Goal: Check status: Check status

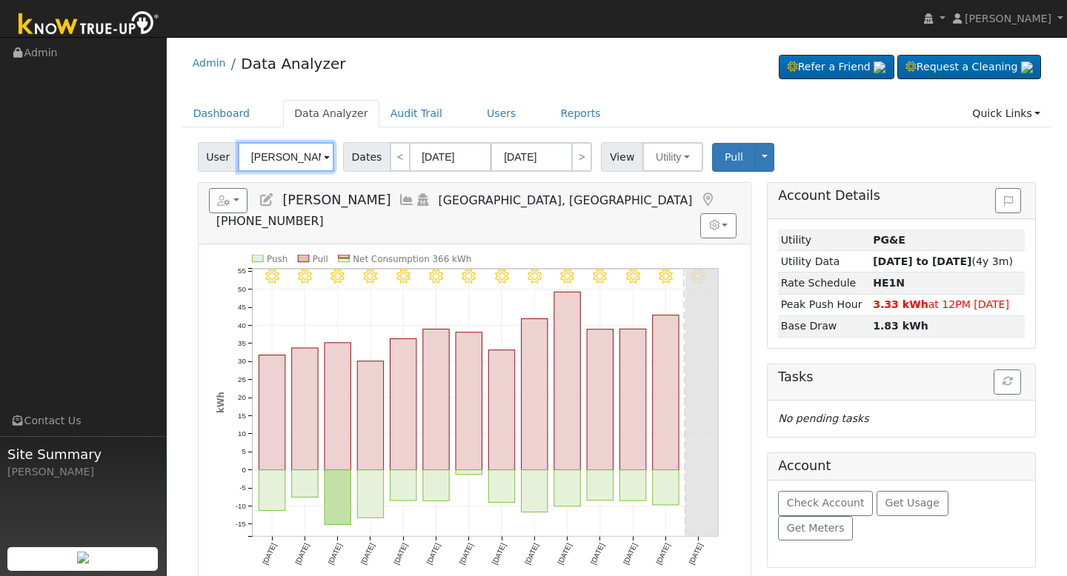
click at [288, 150] on input "[PERSON_NAME]" at bounding box center [286, 157] width 96 height 30
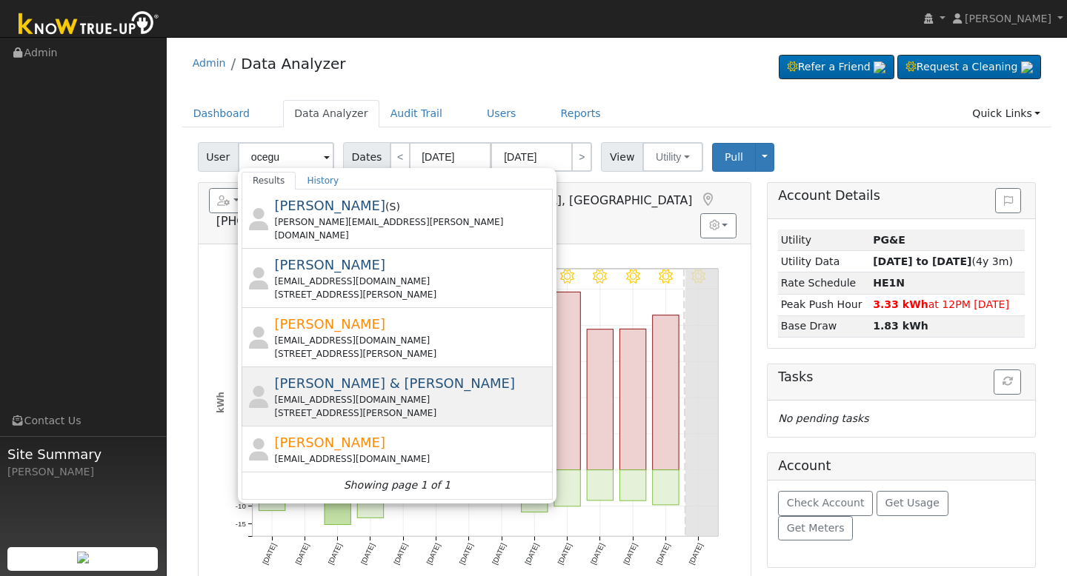
click at [466, 393] on div "[EMAIL_ADDRESS][DOMAIN_NAME]" at bounding box center [411, 399] width 275 height 13
type input "[PERSON_NAME] & [PERSON_NAME]"
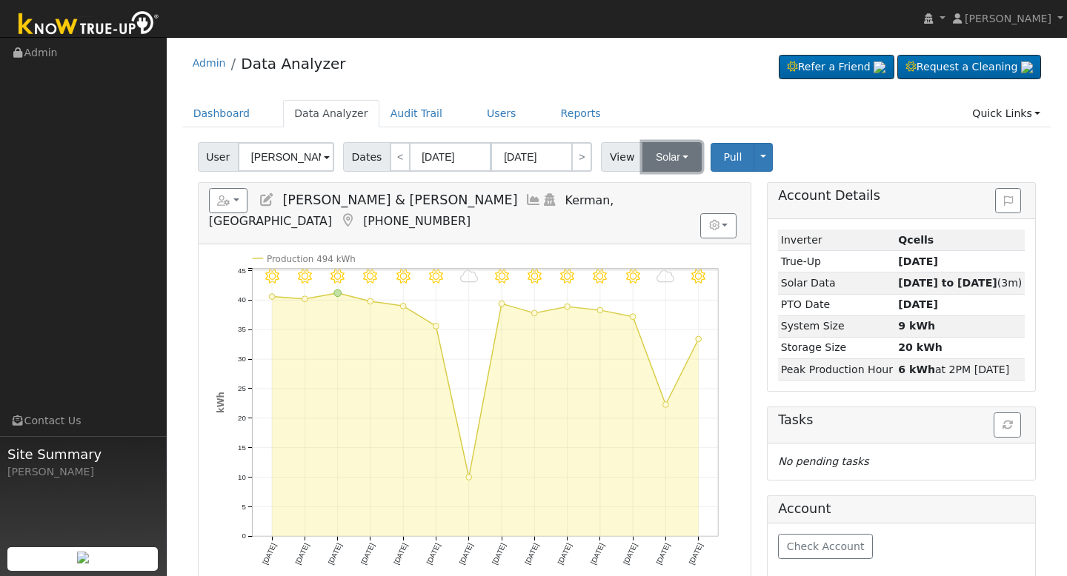
click at [667, 166] on button "Solar" at bounding box center [671, 157] width 59 height 30
click at [670, 187] on link "Utility" at bounding box center [693, 189] width 103 height 21
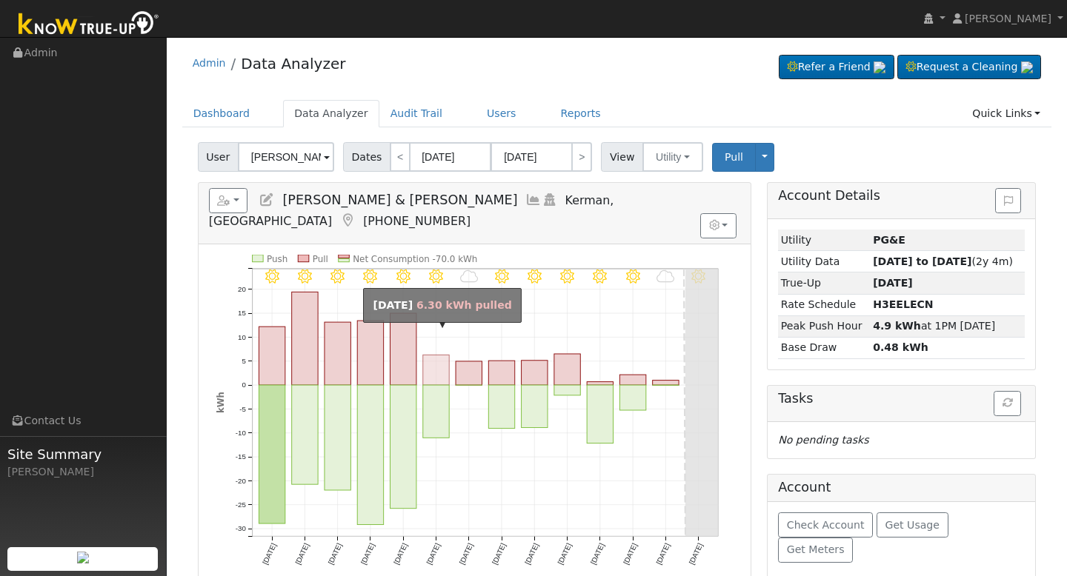
click at [441, 355] on rect "onclick=""" at bounding box center [436, 370] width 26 height 30
type input "[DATE]"
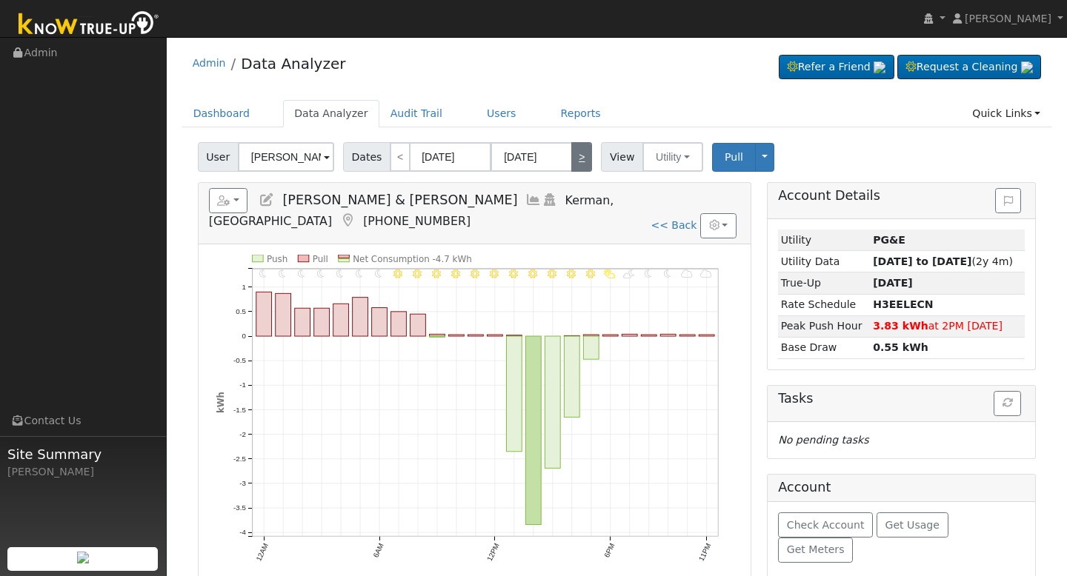
click at [579, 159] on link ">" at bounding box center [581, 157] width 21 height 30
type input "[DATE]"
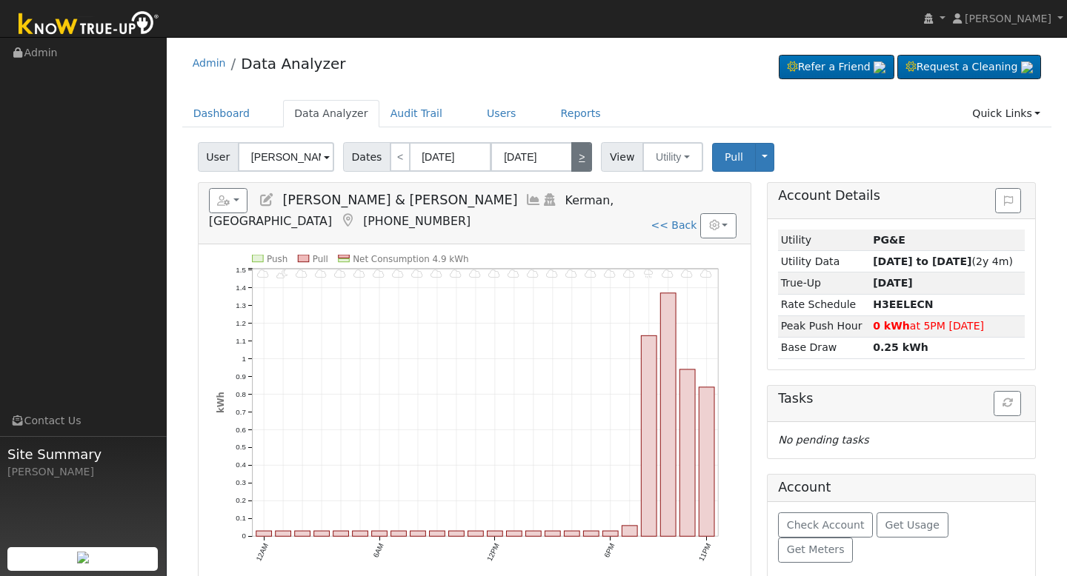
click at [579, 159] on link ">" at bounding box center [581, 157] width 21 height 30
type input "[DATE]"
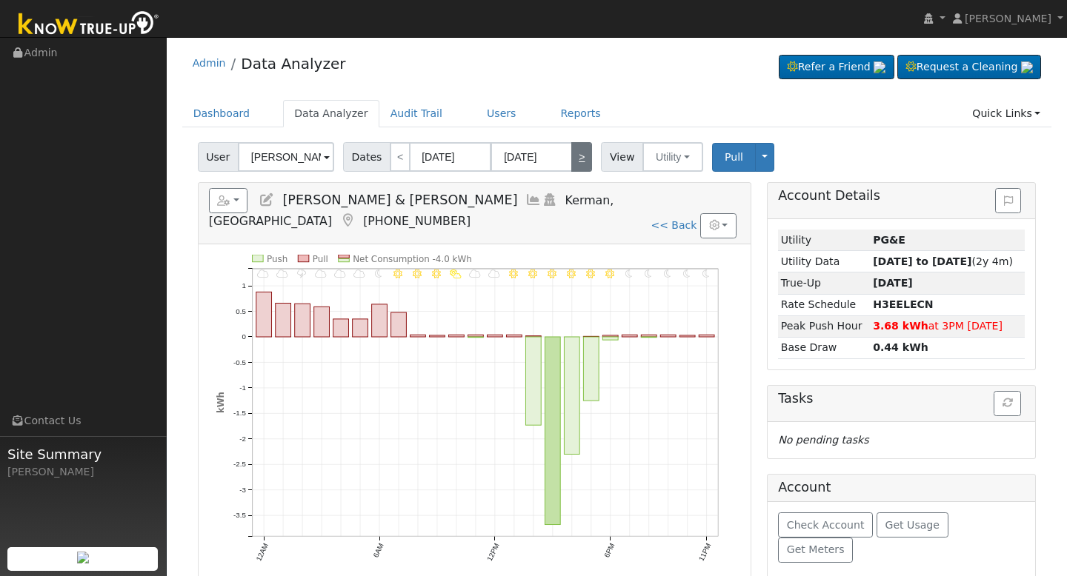
click at [579, 159] on link ">" at bounding box center [581, 157] width 21 height 30
type input "[DATE]"
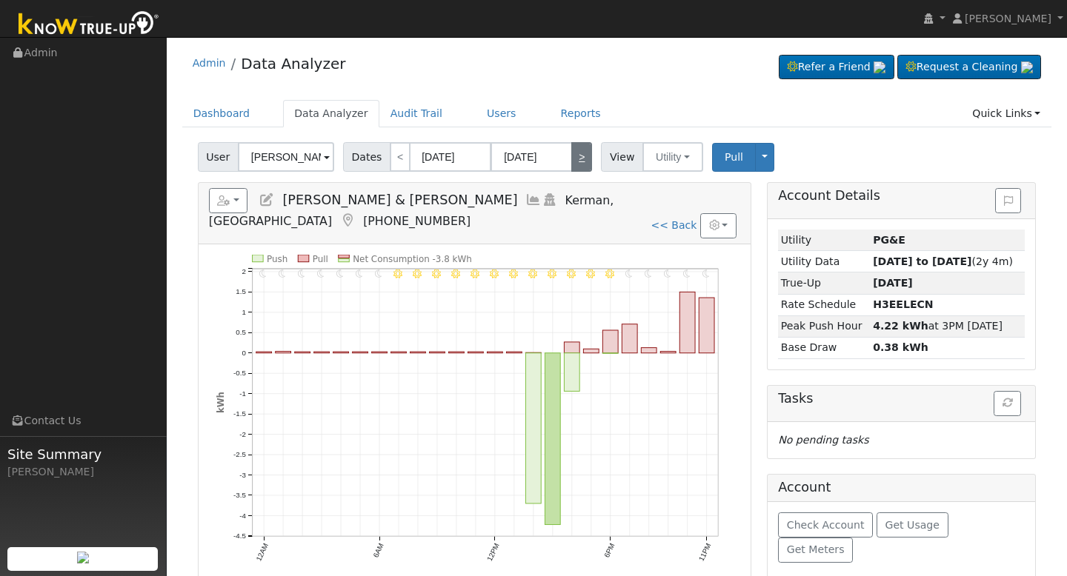
click at [579, 159] on link ">" at bounding box center [581, 157] width 21 height 30
type input "[DATE]"
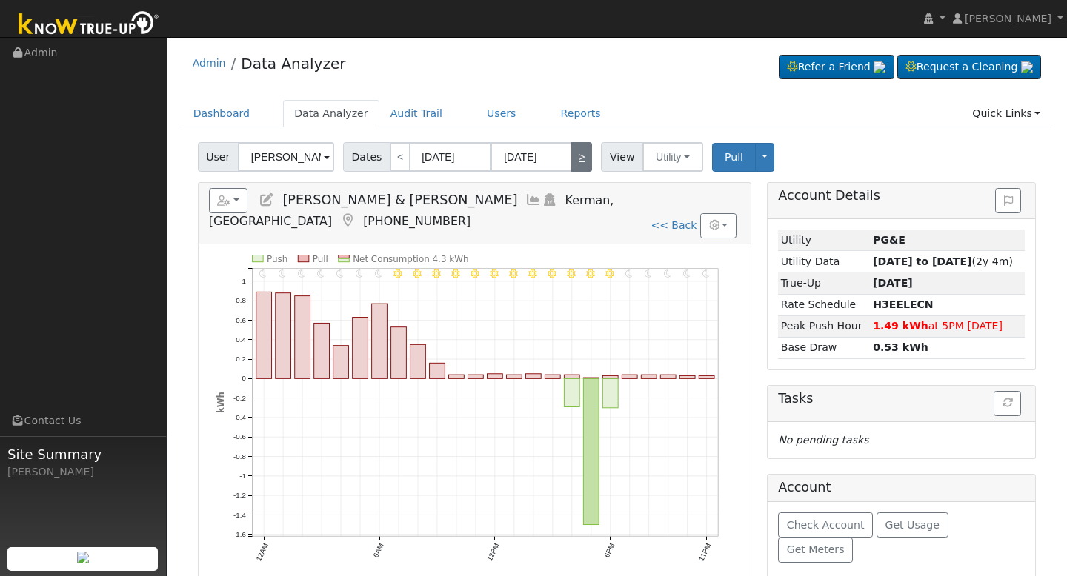
click at [579, 159] on link ">" at bounding box center [581, 157] width 21 height 30
type input "[DATE]"
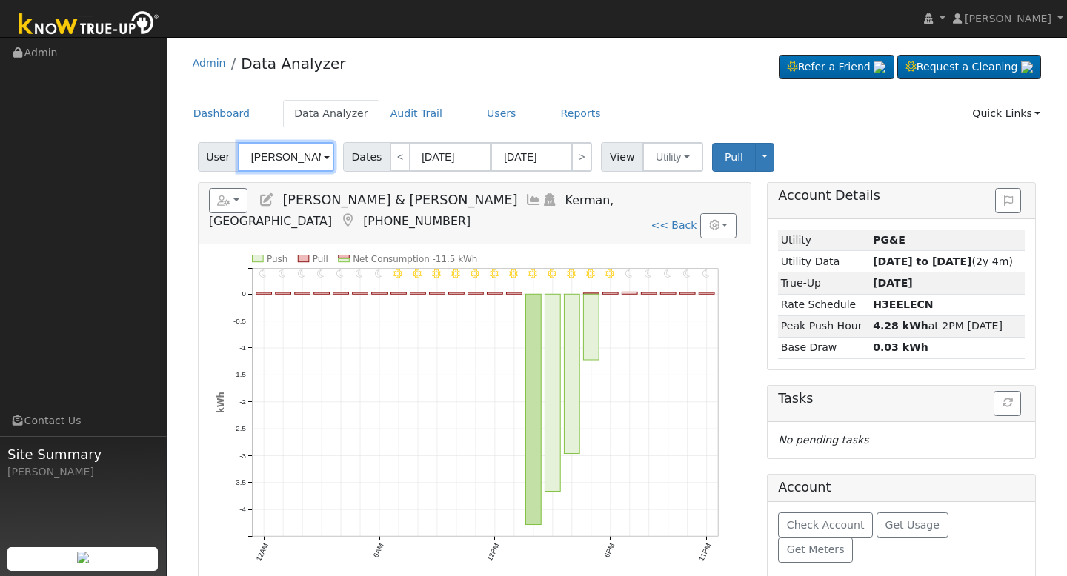
click at [276, 153] on input "[PERSON_NAME] & [PERSON_NAME]" at bounding box center [286, 157] width 96 height 30
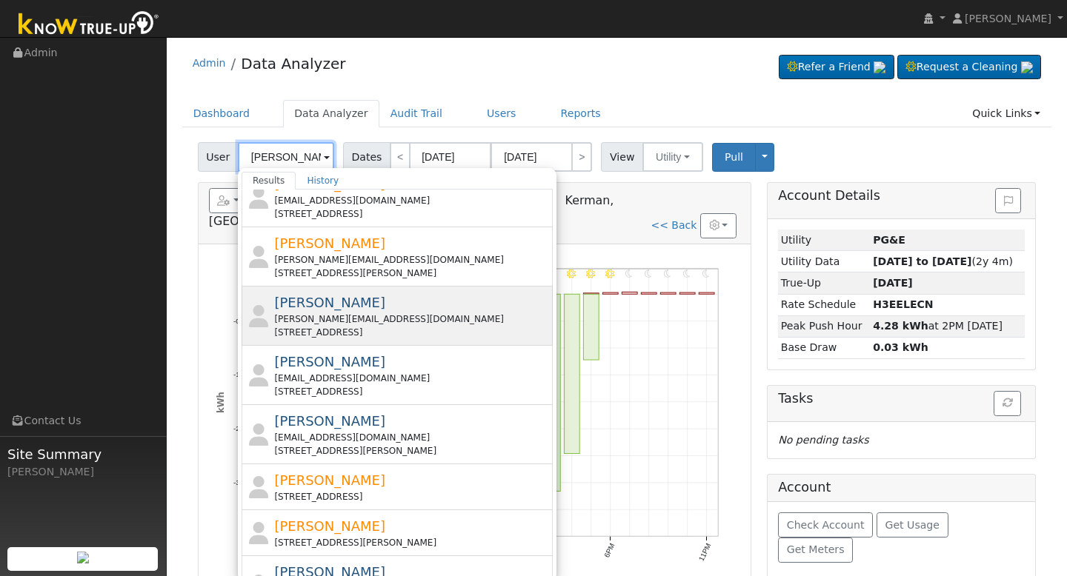
scroll to position [135, 0]
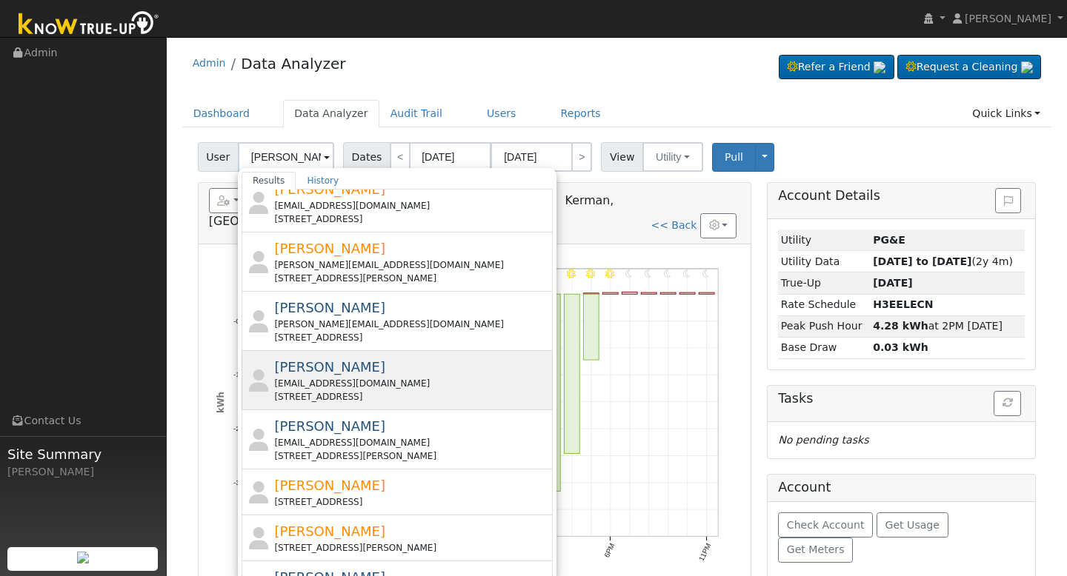
click at [406, 377] on div "[EMAIL_ADDRESS][DOMAIN_NAME]" at bounding box center [411, 383] width 275 height 13
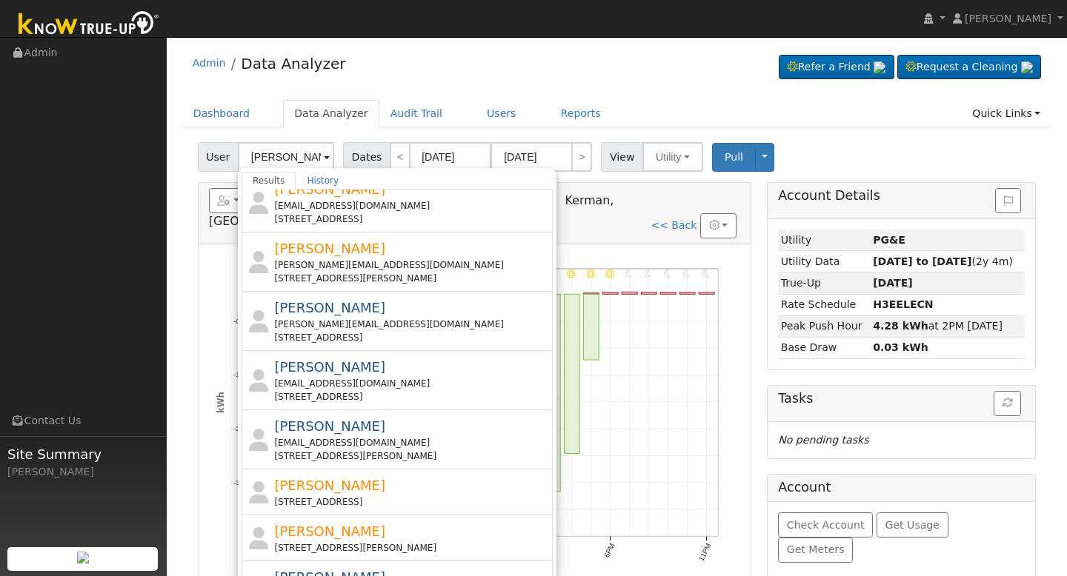
type input "[PERSON_NAME]"
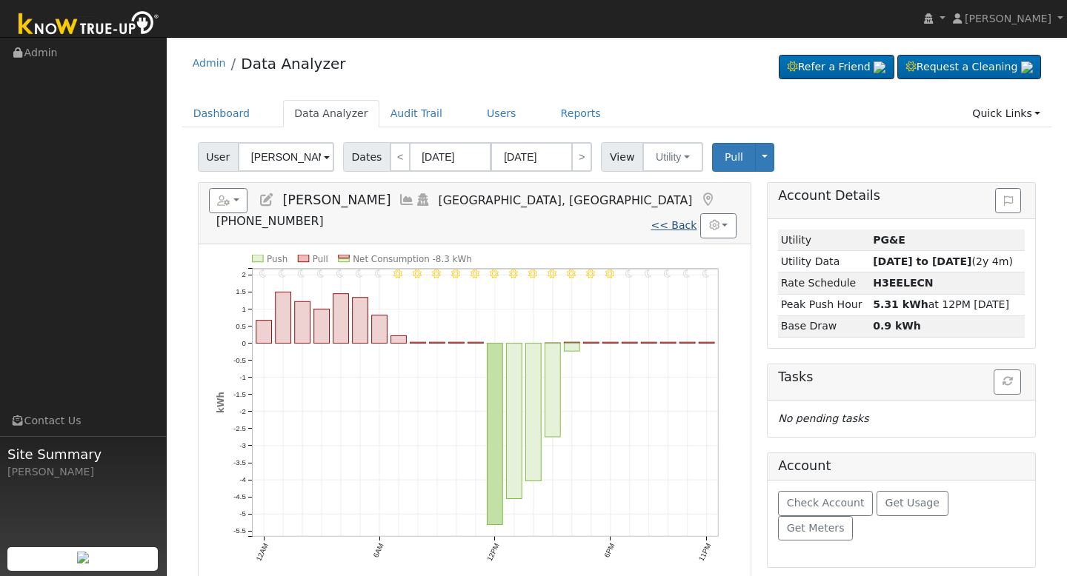
click at [679, 219] on link "<< Back" at bounding box center [673, 225] width 46 height 12
type input "[DATE]"
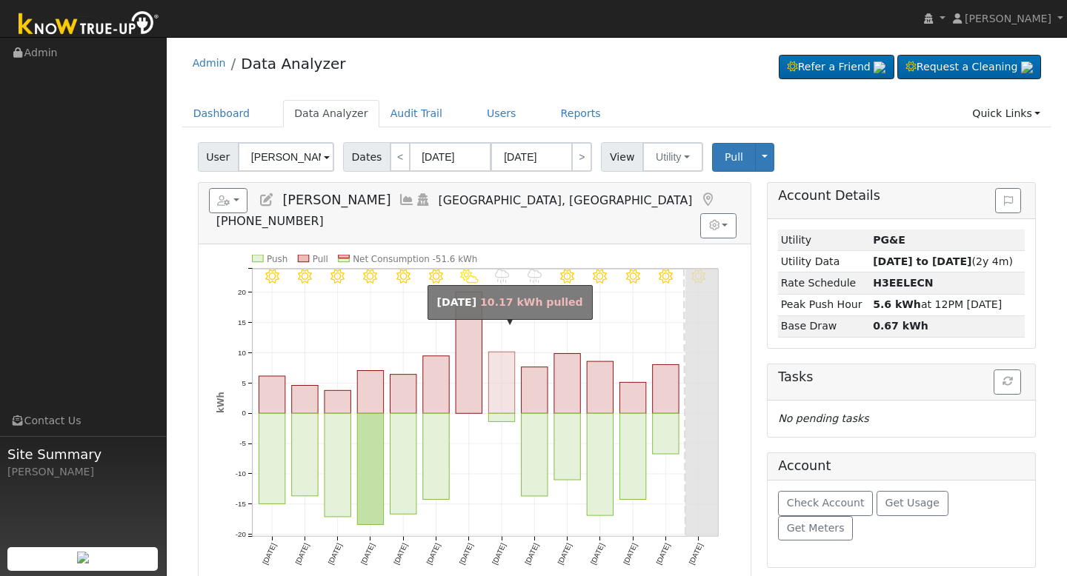
click at [510, 364] on rect "onclick=""" at bounding box center [501, 382] width 26 height 61
type input "[DATE]"
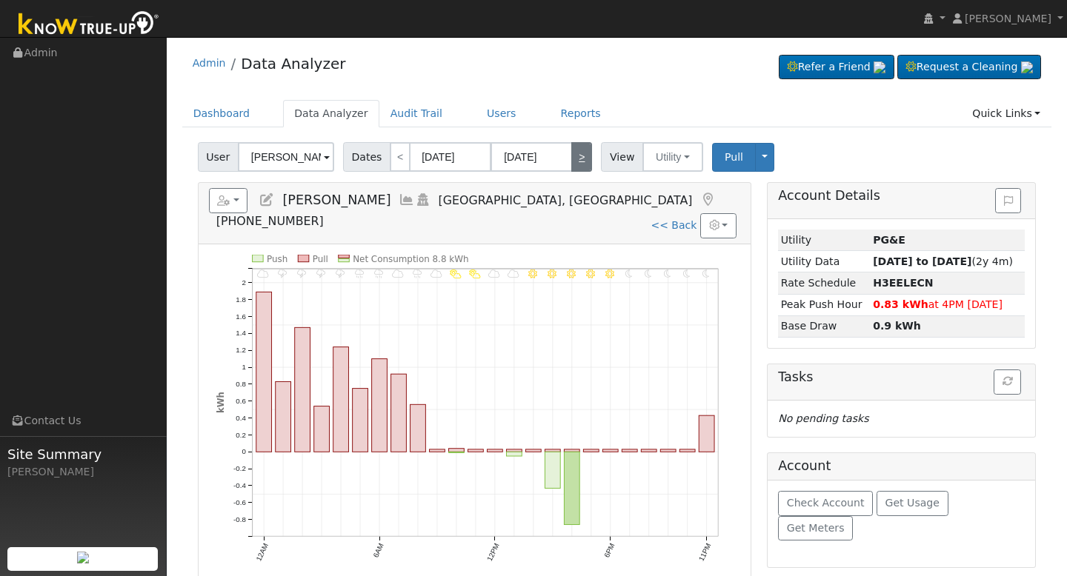
click at [582, 153] on link ">" at bounding box center [581, 157] width 21 height 30
type input "[DATE]"
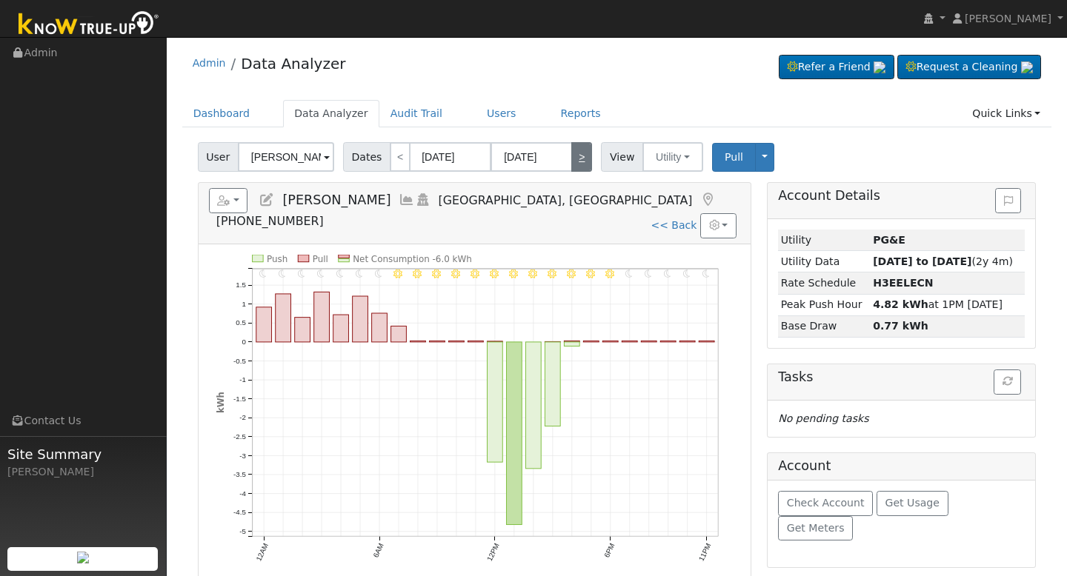
click at [582, 153] on link ">" at bounding box center [581, 157] width 21 height 30
type input "[DATE]"
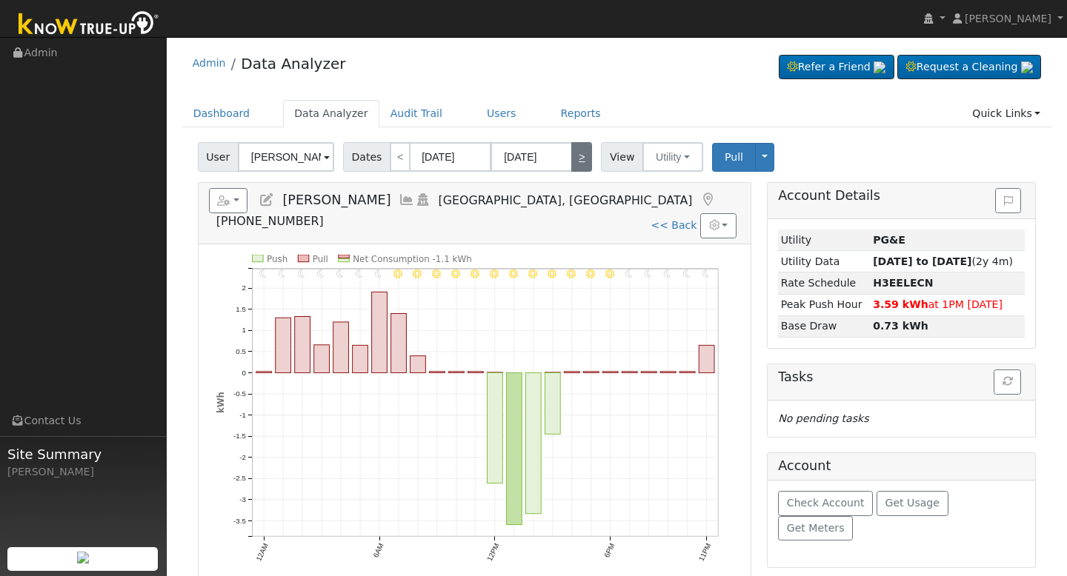
click at [582, 153] on link ">" at bounding box center [581, 157] width 21 height 30
type input "[DATE]"
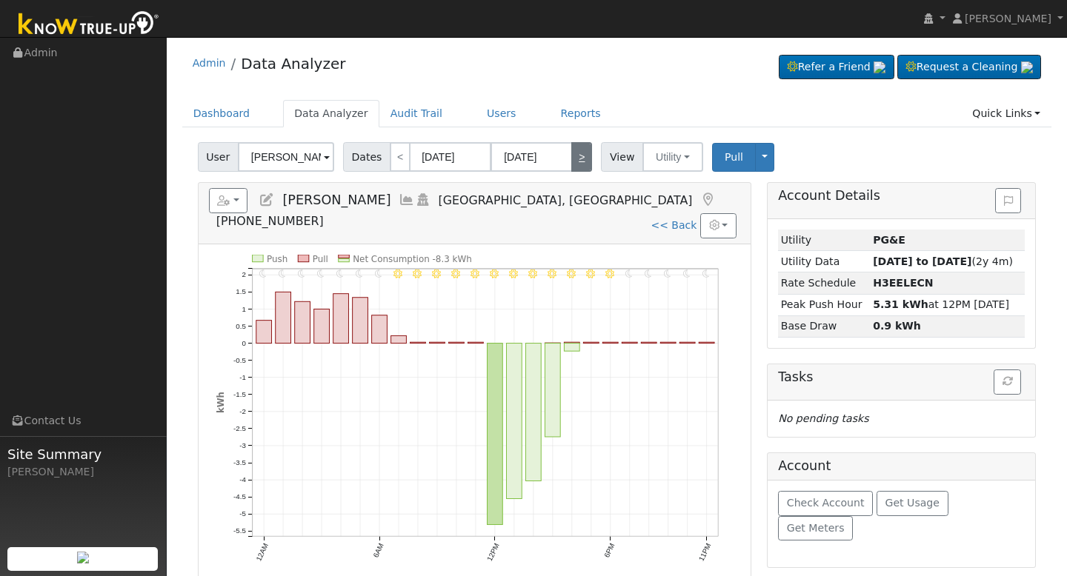
click at [582, 153] on link ">" at bounding box center [581, 157] width 21 height 30
type input "[DATE]"
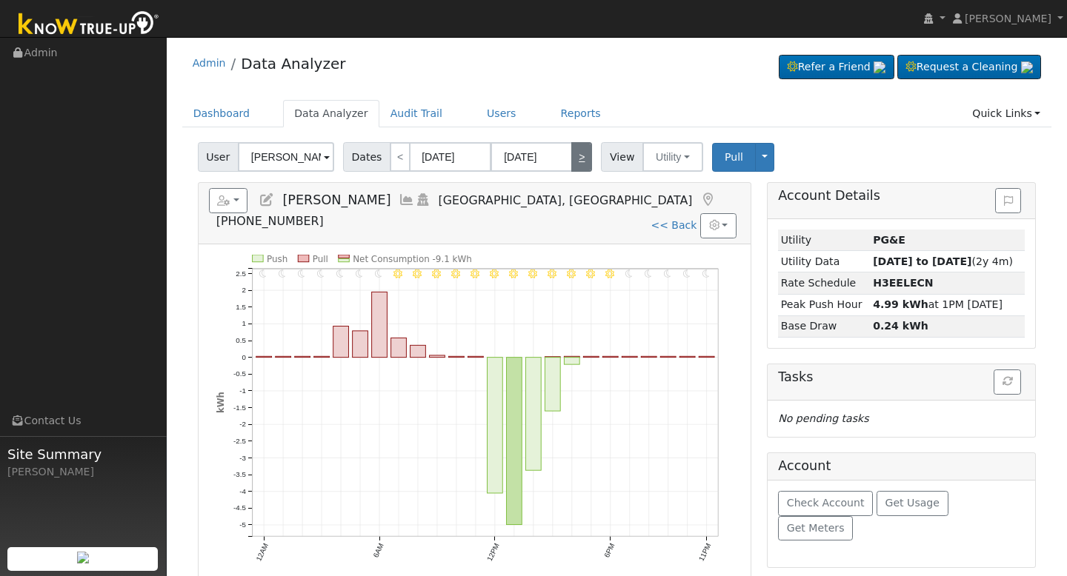
click at [581, 153] on link ">" at bounding box center [581, 157] width 21 height 30
type input "[DATE]"
